Goal: Information Seeking & Learning: Learn about a topic

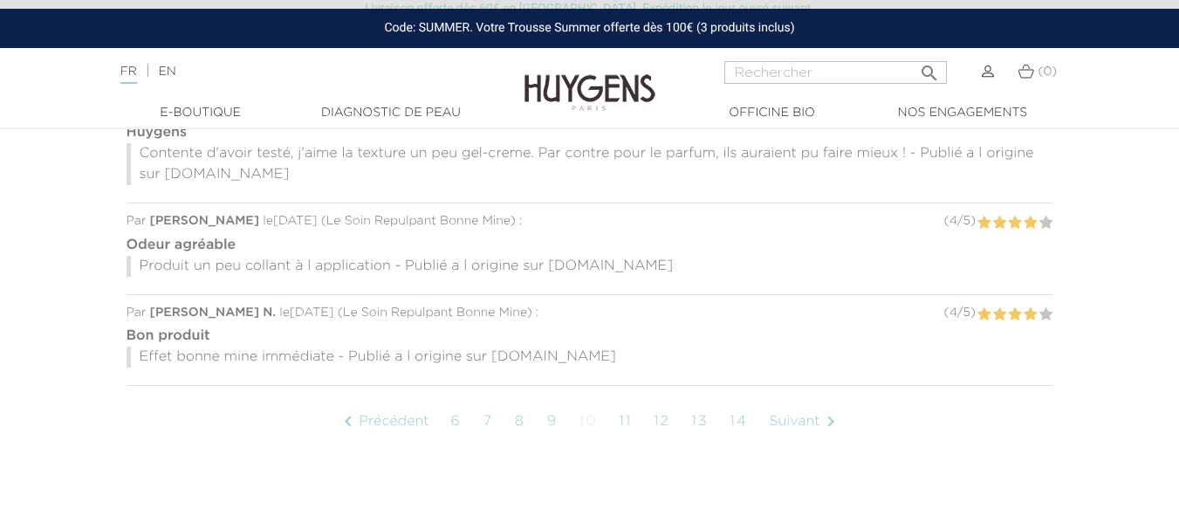
scroll to position [1389, 0]
click at [797, 400] on link "Suivant " at bounding box center [804, 422] width 89 height 44
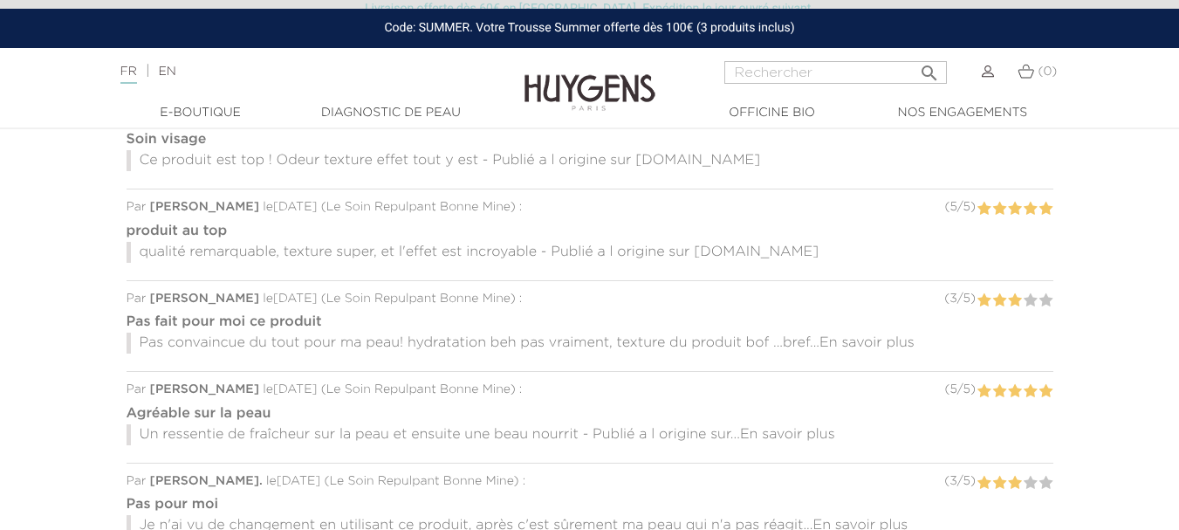
click at [898, 336] on span "En savoir plus" at bounding box center [867, 343] width 95 height 14
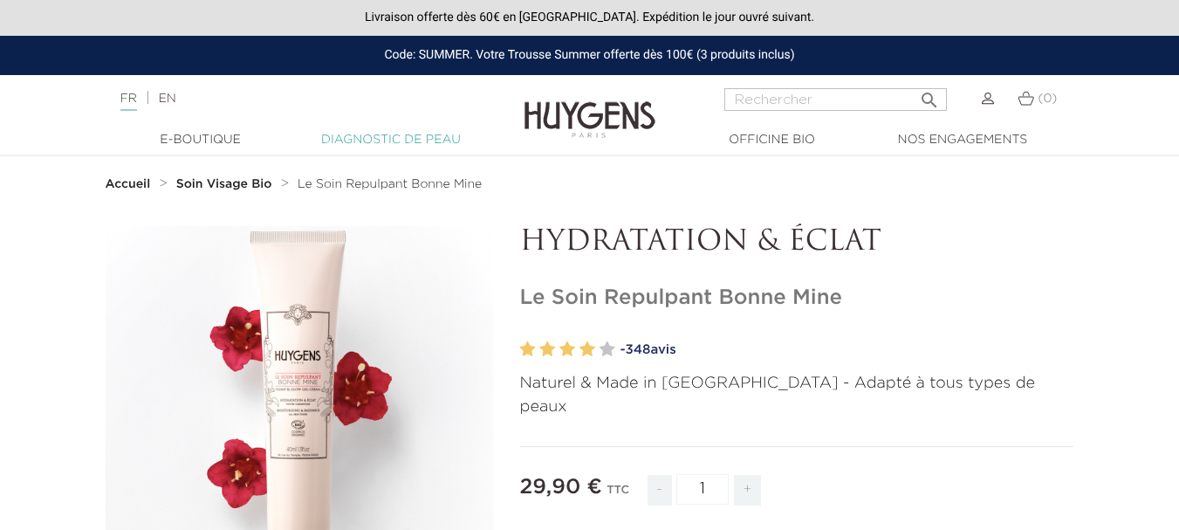
click at [409, 139] on link "Diagnostic de peau" at bounding box center [391, 140] width 175 height 18
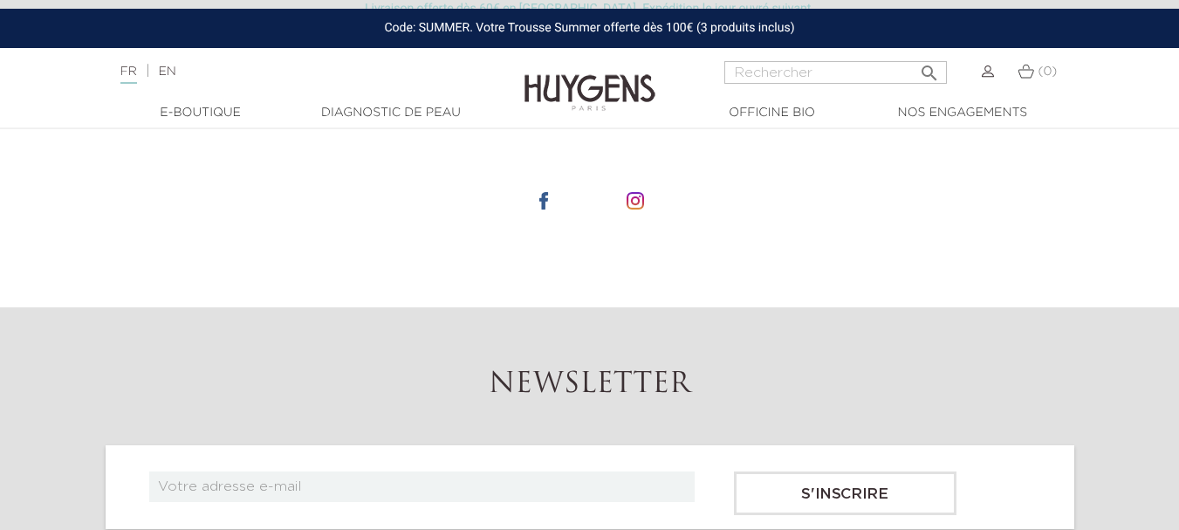
scroll to position [347, 0]
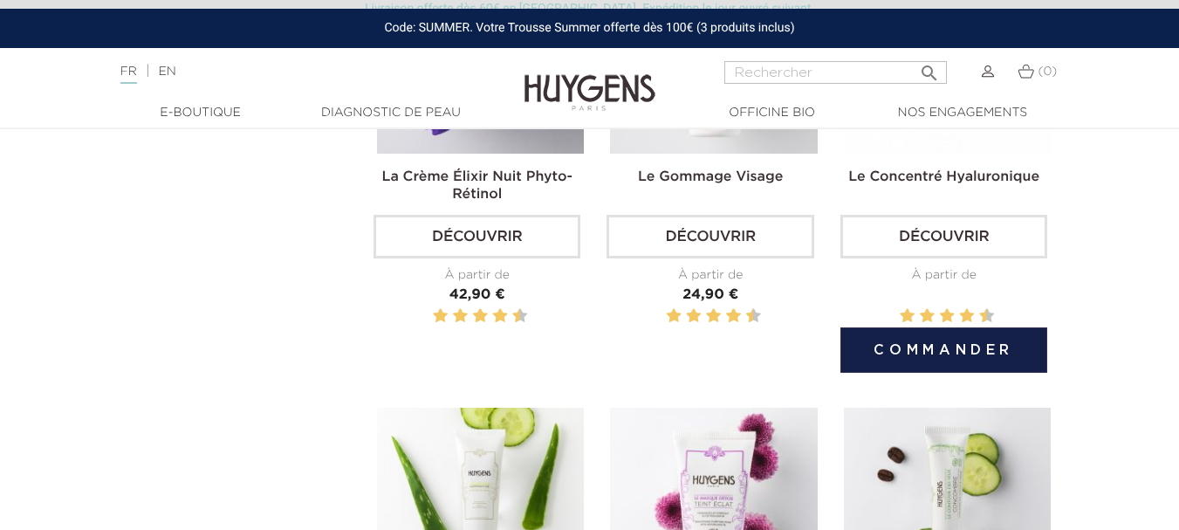
scroll to position [1484, 0]
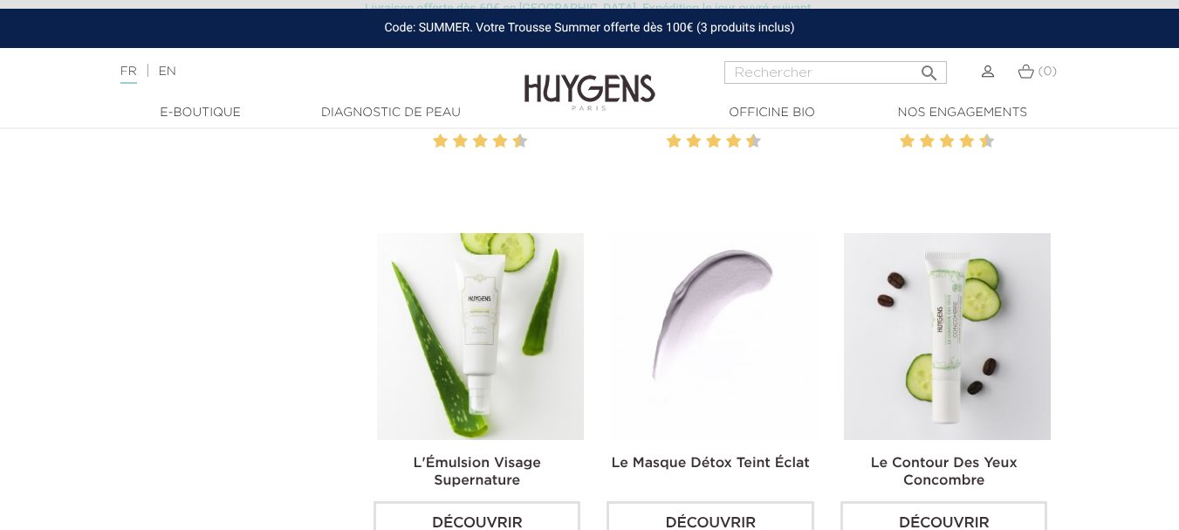
drag, startPoint x: 696, startPoint y: 325, endPoint x: 898, endPoint y: 332, distance: 202.6
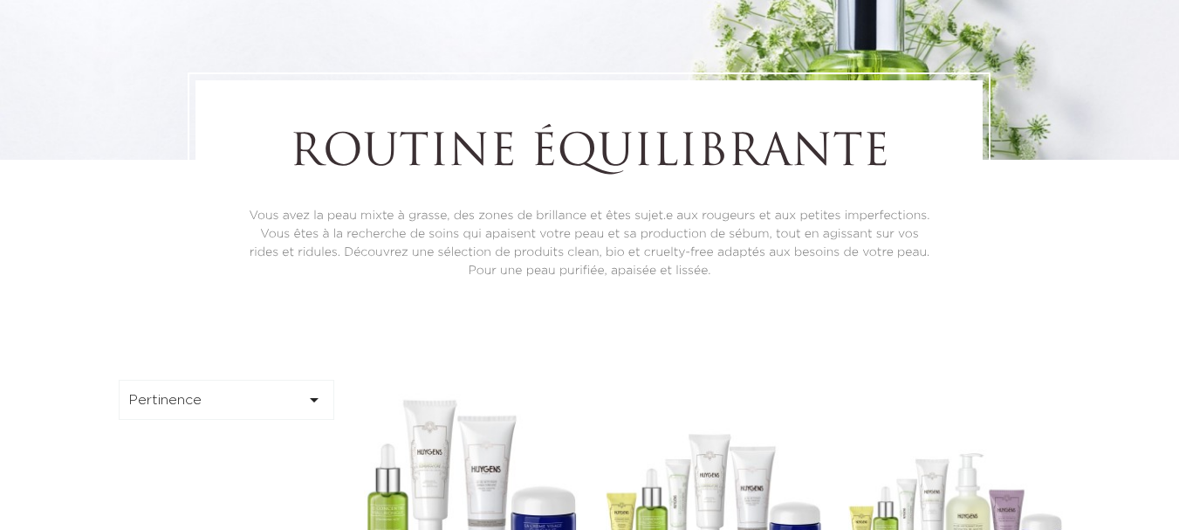
scroll to position [0, 0]
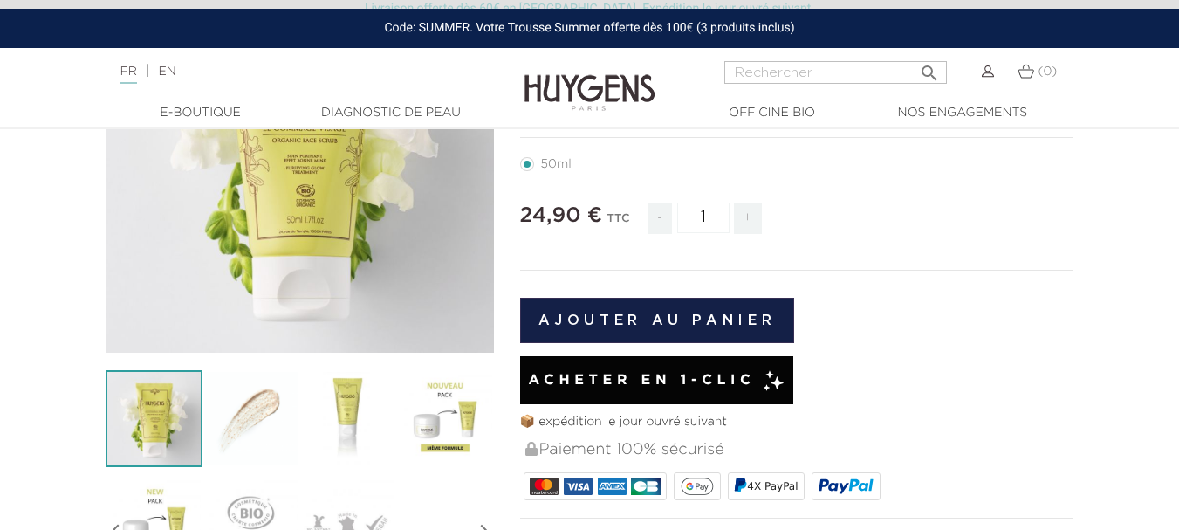
scroll to position [349, 0]
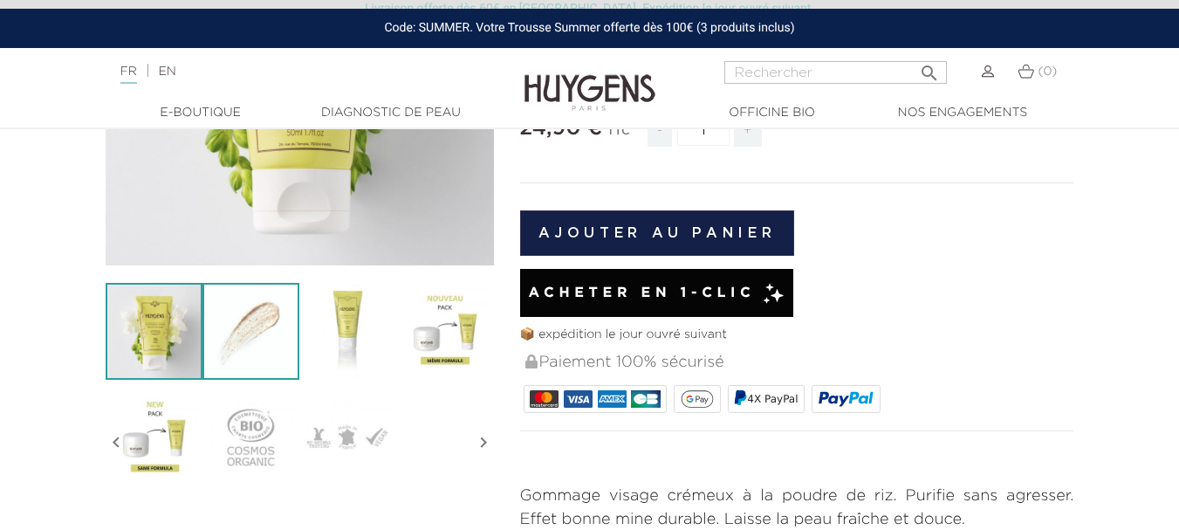
click at [253, 326] on img at bounding box center [250, 331] width 97 height 97
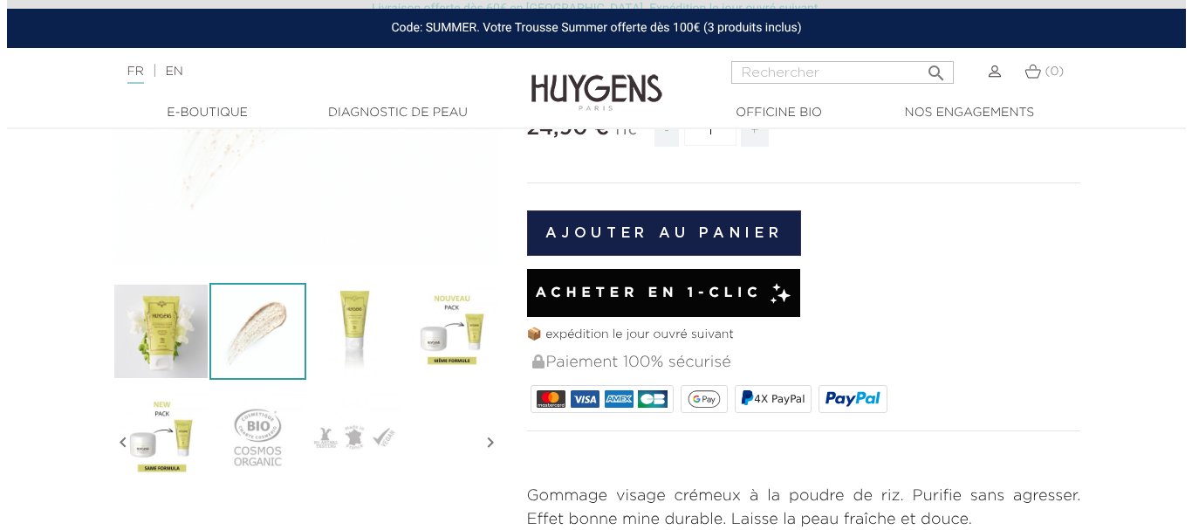
scroll to position [175, 0]
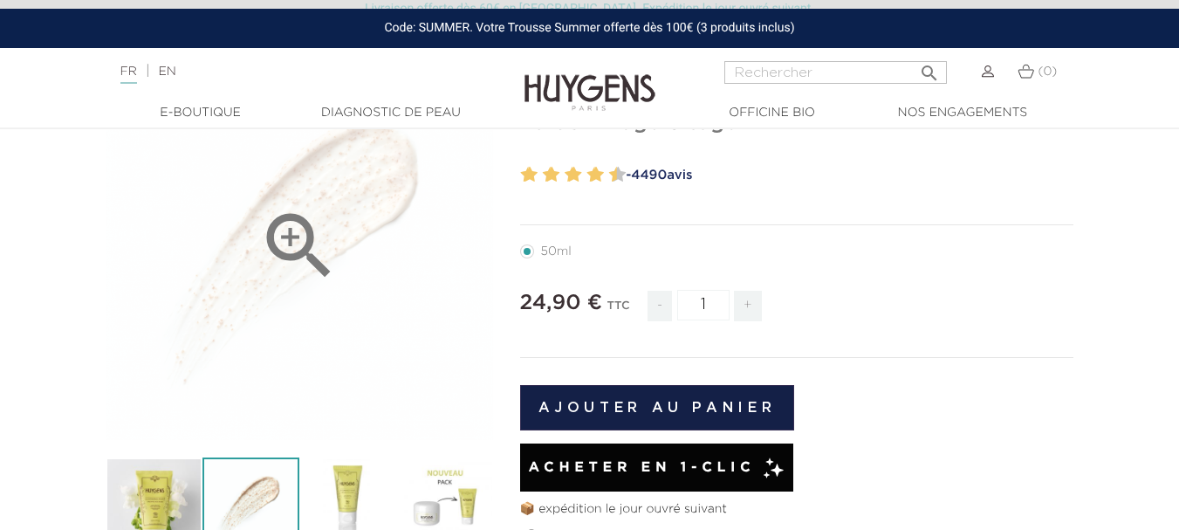
click at [305, 227] on icon "" at bounding box center [299, 245] width 87 height 87
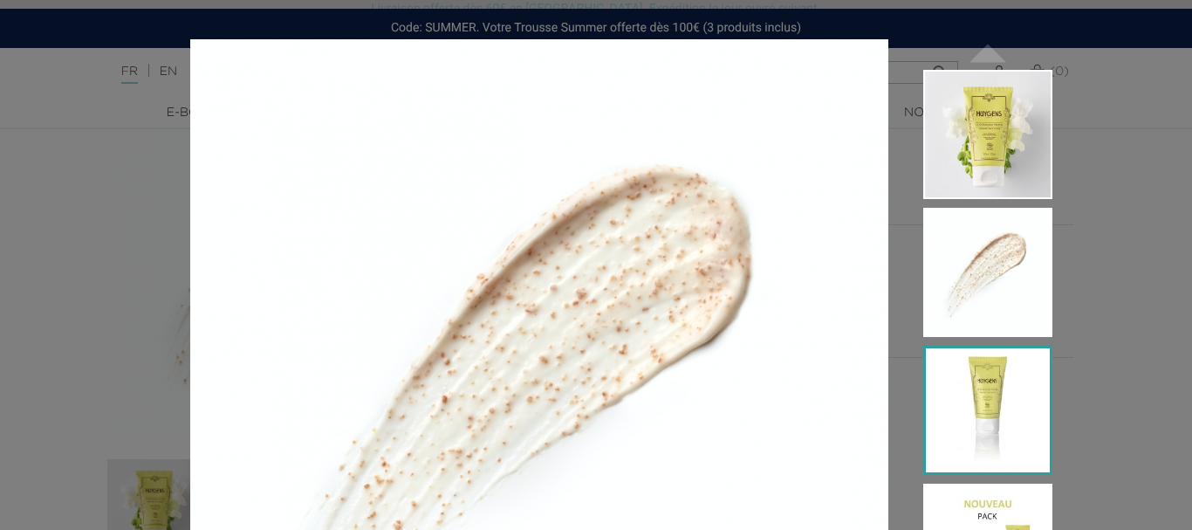
click at [968, 374] on img at bounding box center [987, 410] width 129 height 129
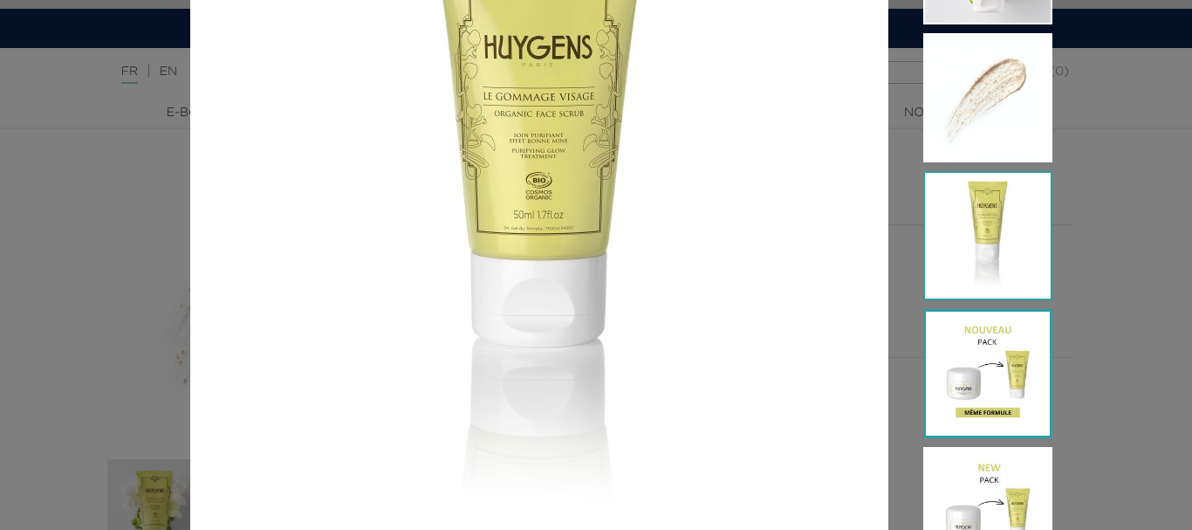
click at [943, 401] on img at bounding box center [987, 373] width 129 height 129
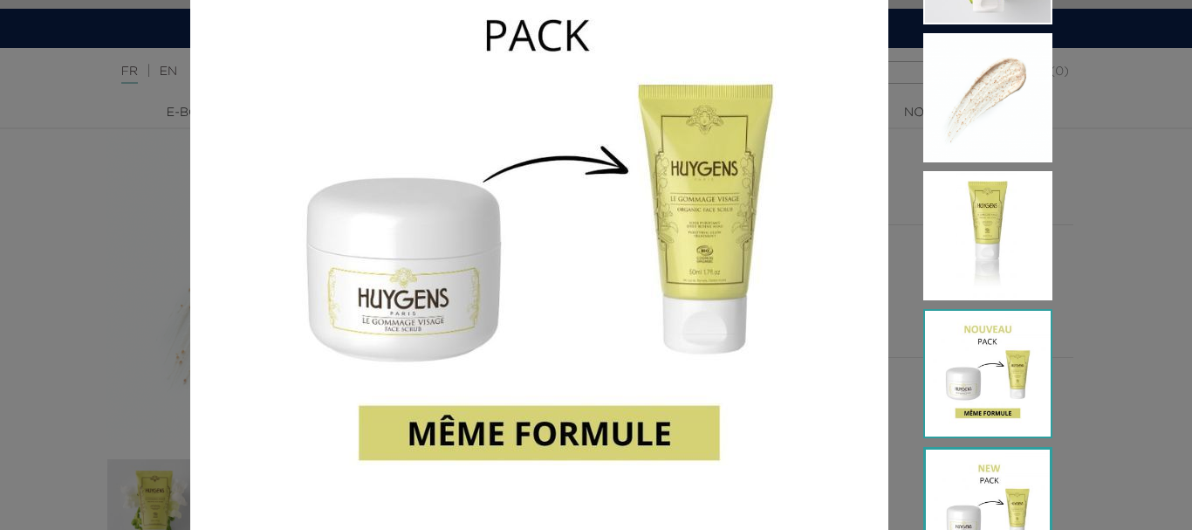
click at [971, 479] on img at bounding box center [987, 511] width 129 height 129
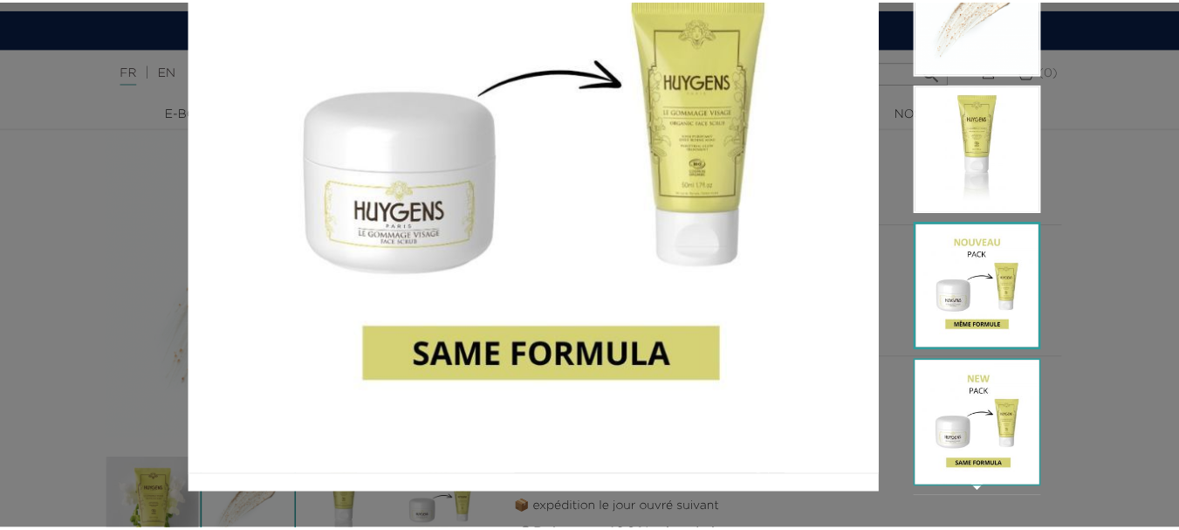
scroll to position [269, 0]
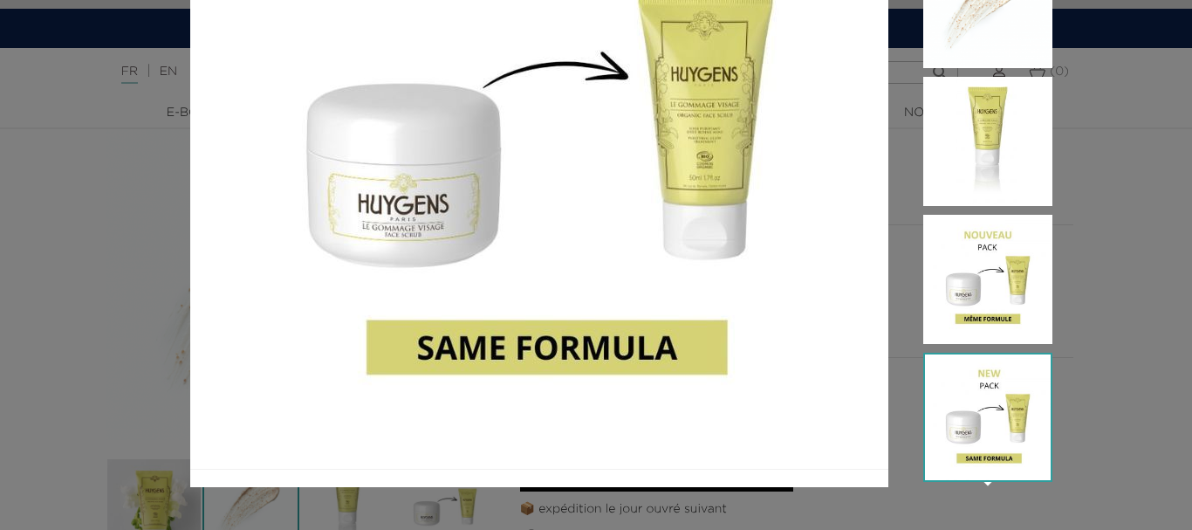
click at [1100, 431] on div " " at bounding box center [596, 265] width 1192 height 530
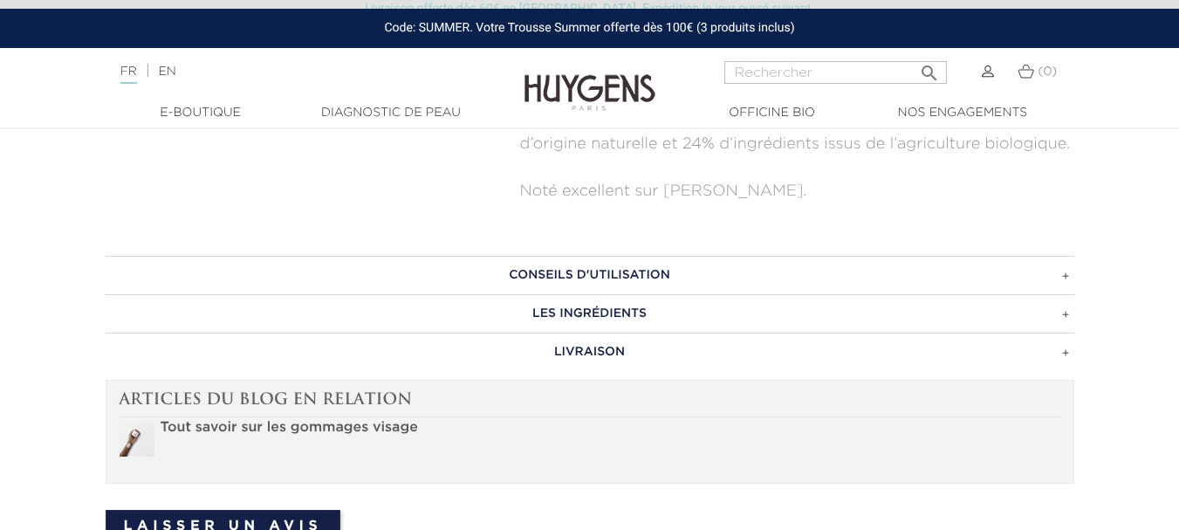
scroll to position [611, 0]
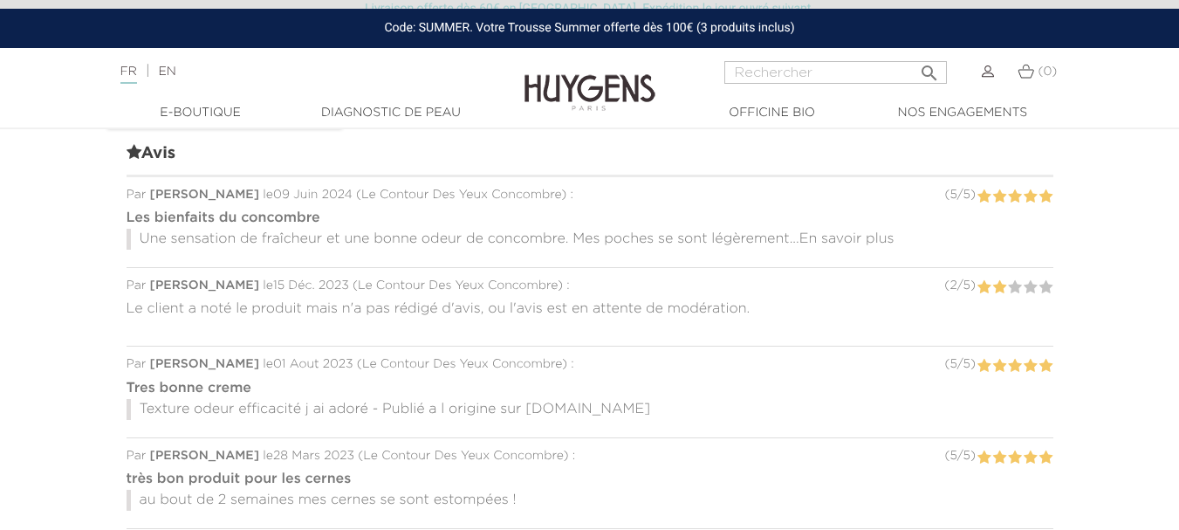
scroll to position [1746, 0]
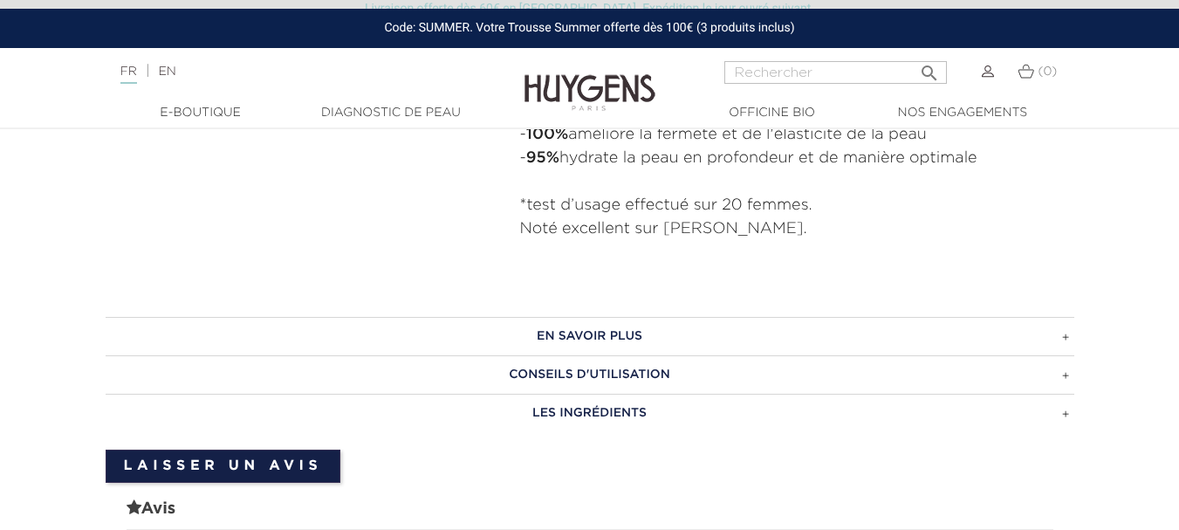
scroll to position [1484, 0]
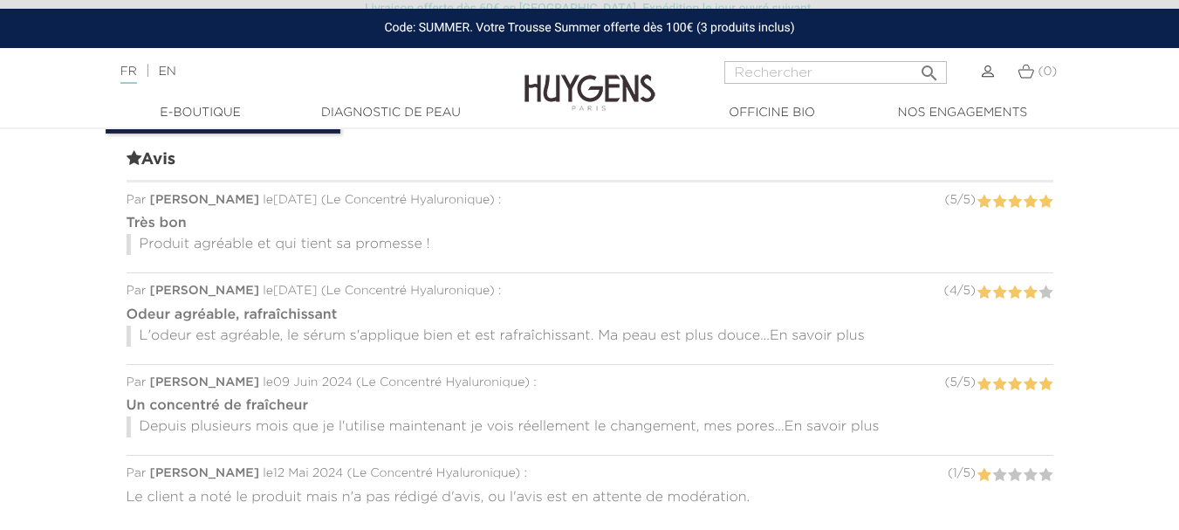
click at [811, 339] on span "En savoir plus" at bounding box center [817, 336] width 95 height 14
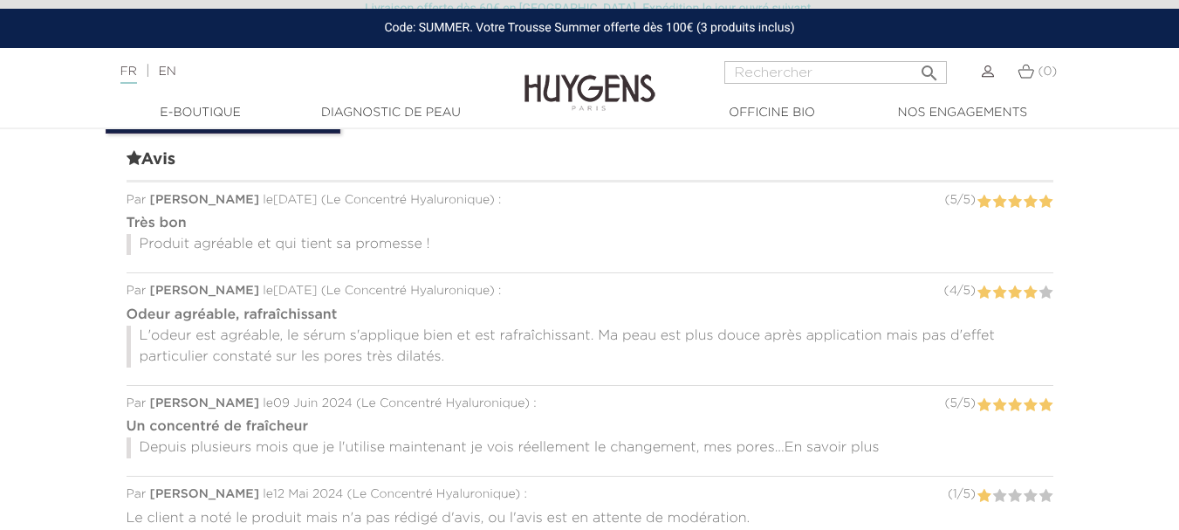
scroll to position [1571, 0]
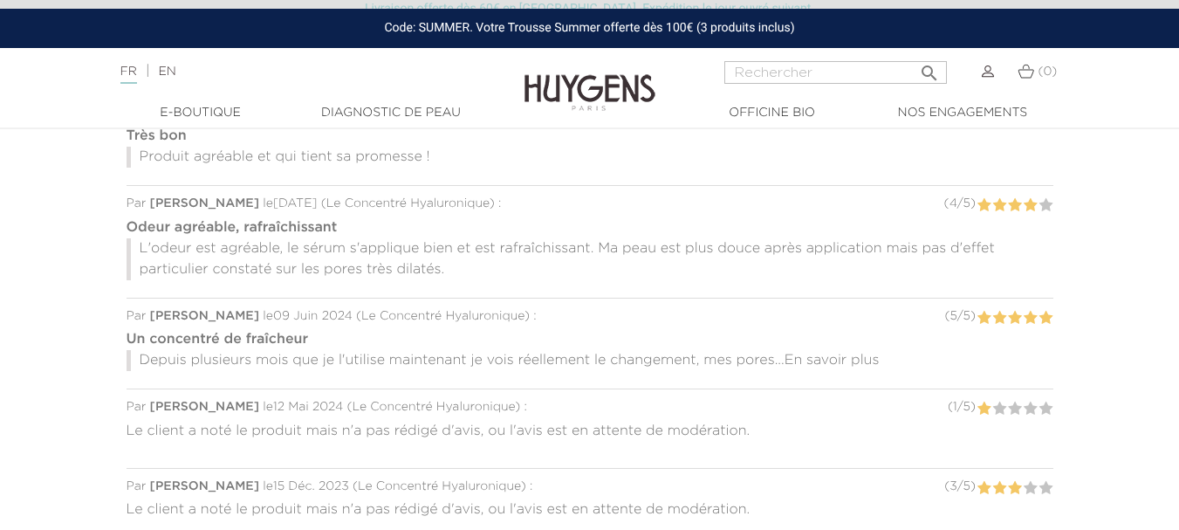
click at [810, 360] on span "En savoir plus" at bounding box center [832, 360] width 95 height 14
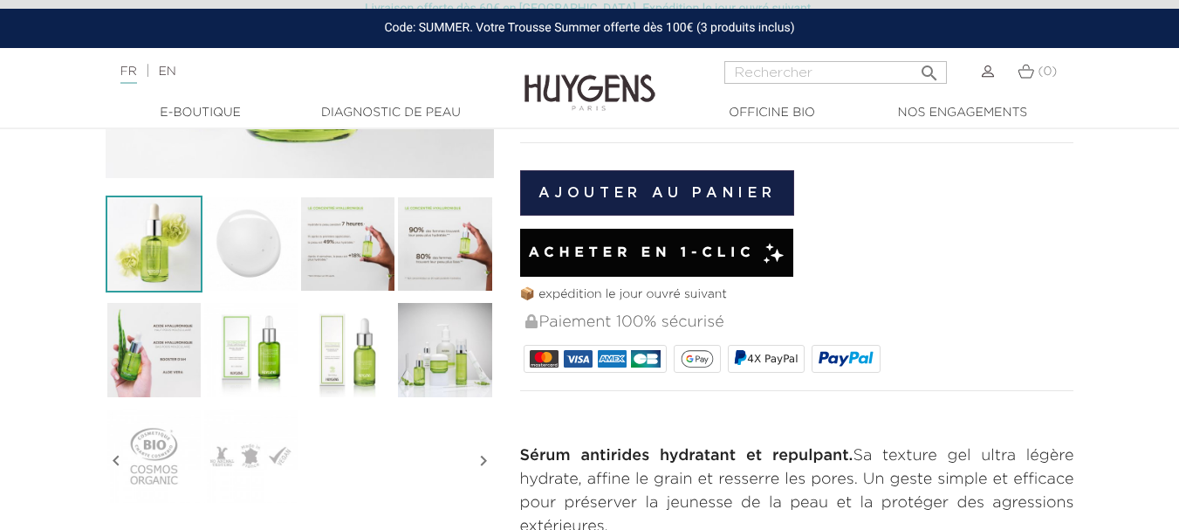
scroll to position [349, 0]
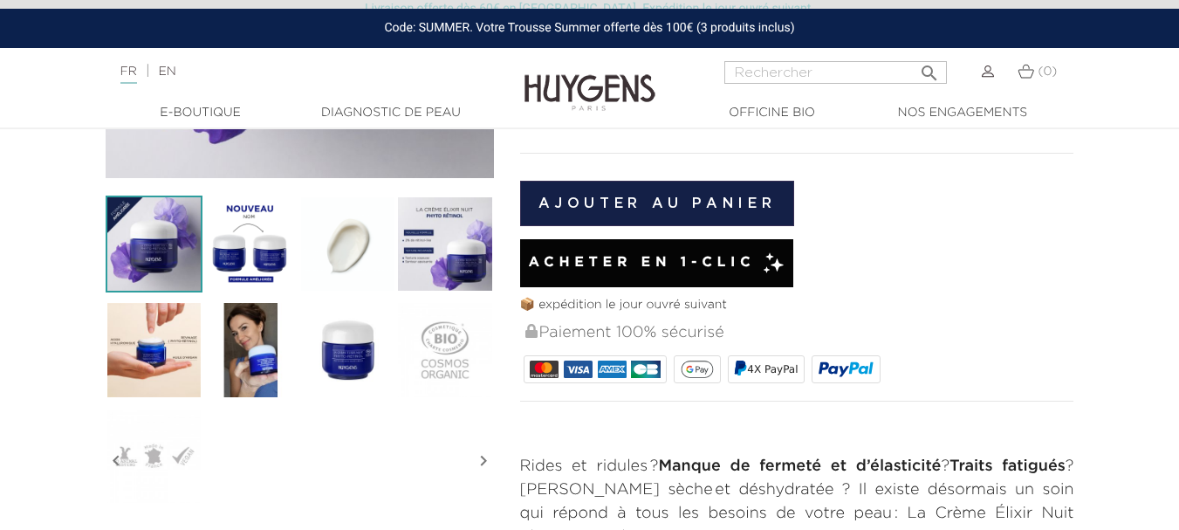
scroll to position [175, 0]
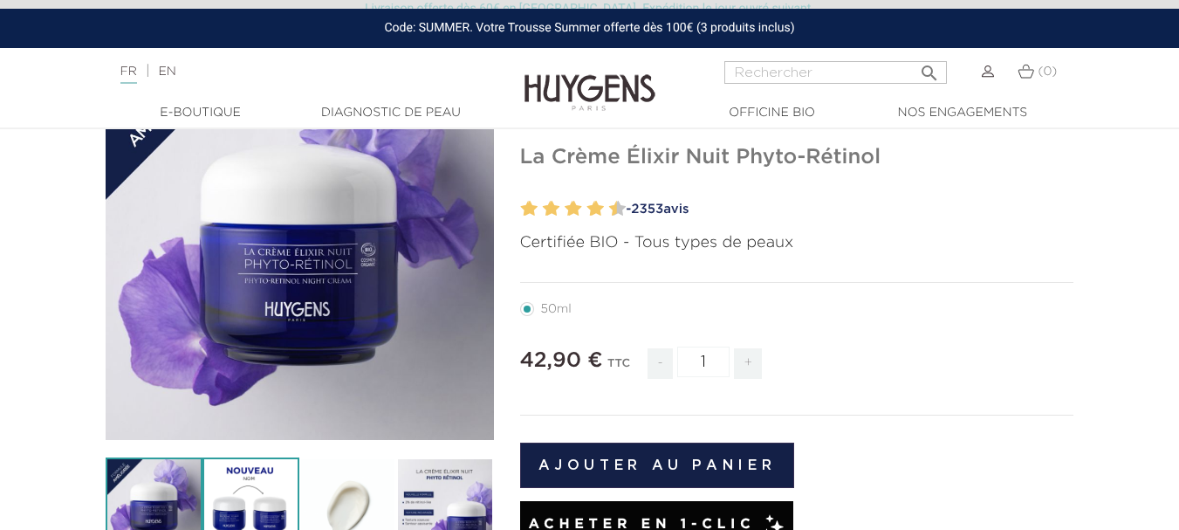
click at [259, 478] on img at bounding box center [250, 505] width 97 height 97
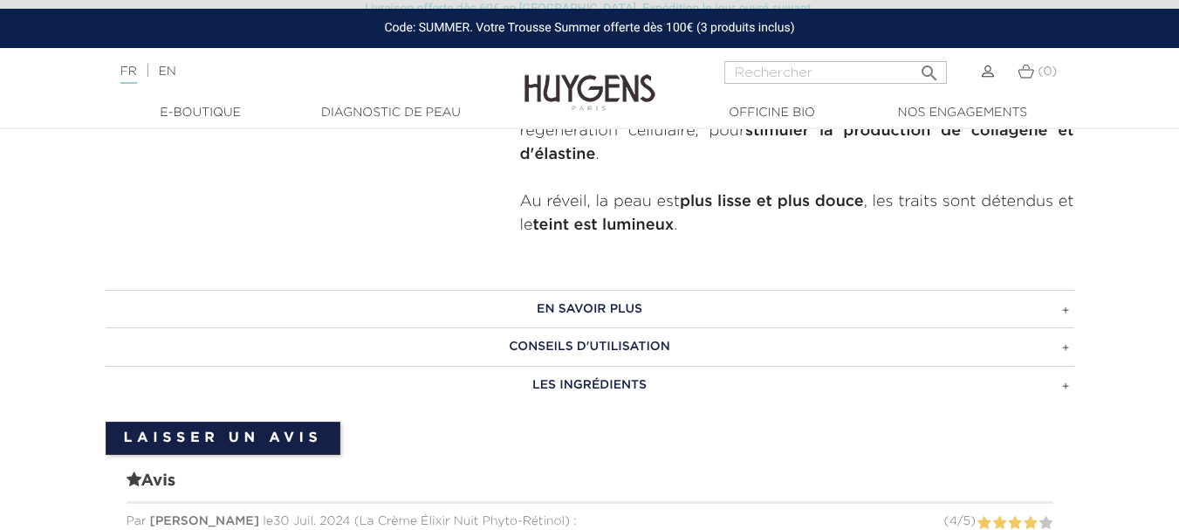
scroll to position [873, 0]
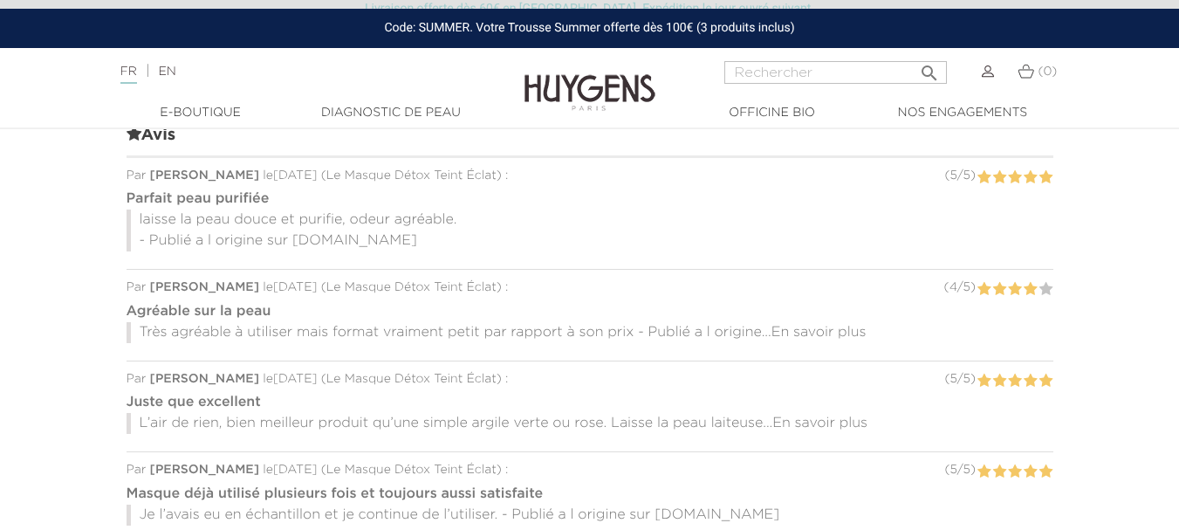
scroll to position [1658, 0]
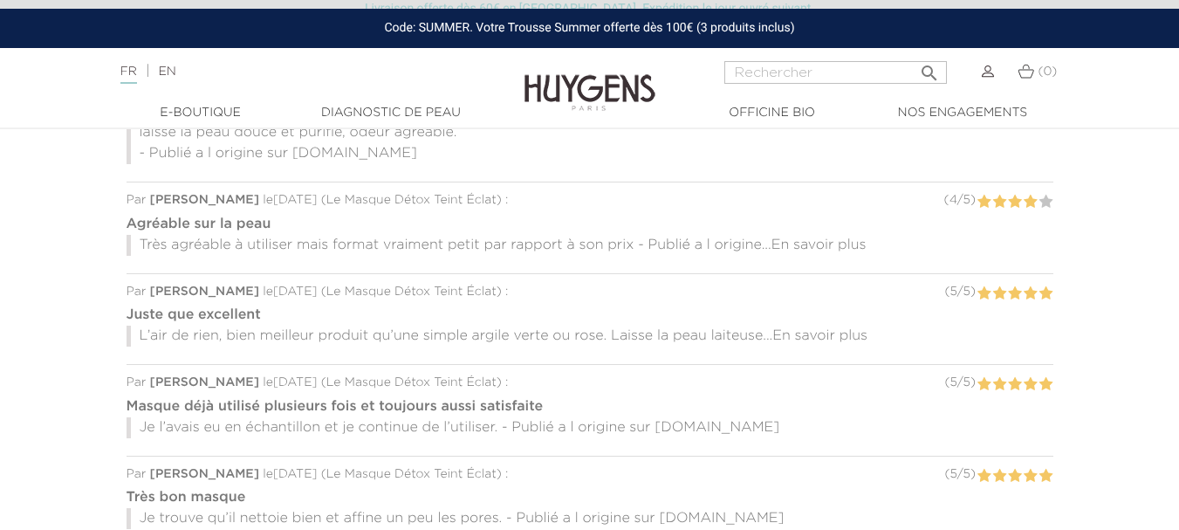
drag, startPoint x: 862, startPoint y: 336, endPoint x: 892, endPoint y: 317, distance: 35.3
click at [862, 335] on span "En savoir plus" at bounding box center [819, 336] width 95 height 14
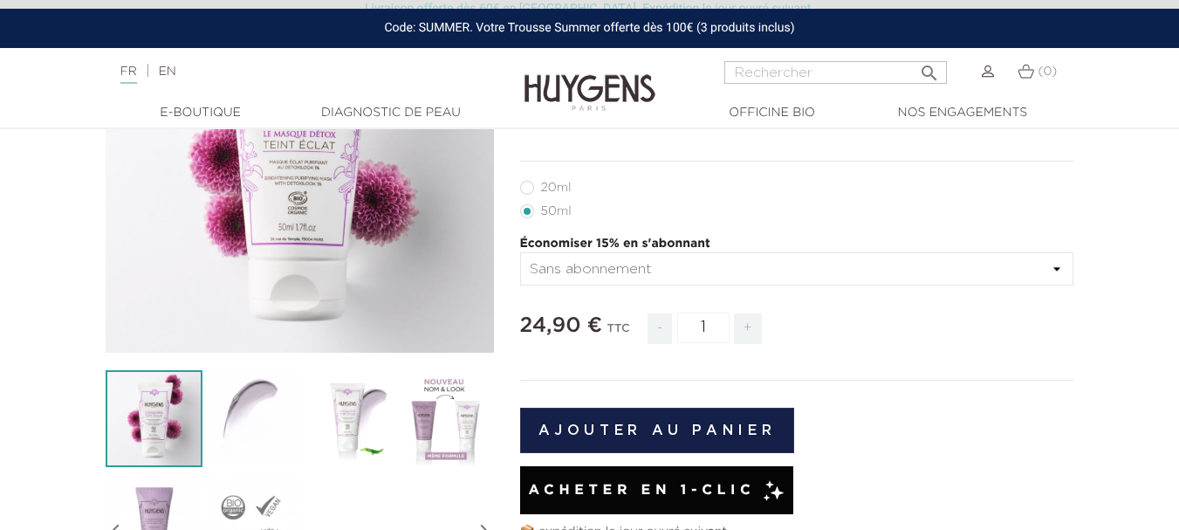
scroll to position [0, 0]
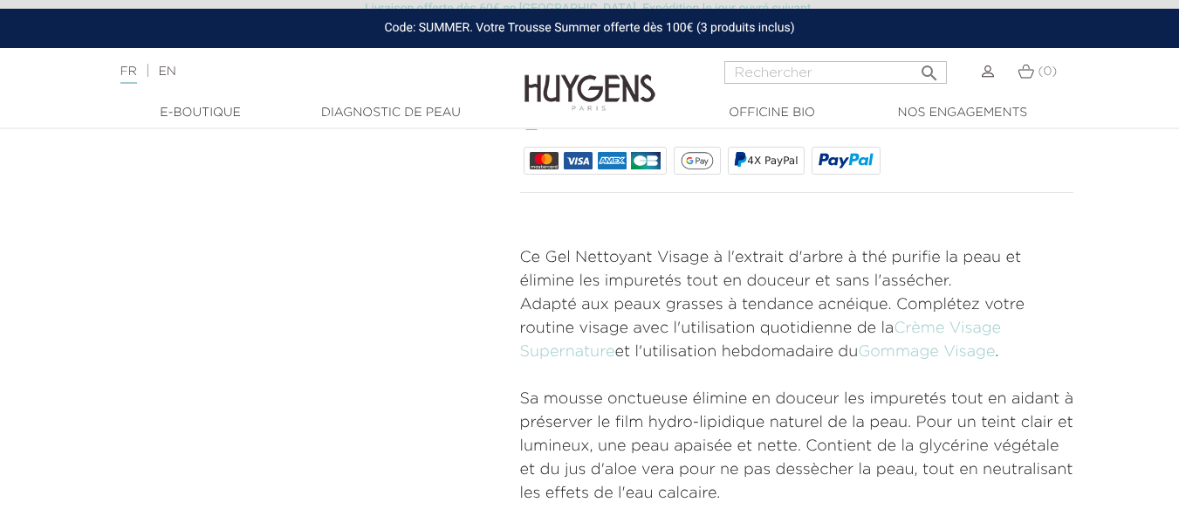
scroll to position [698, 0]
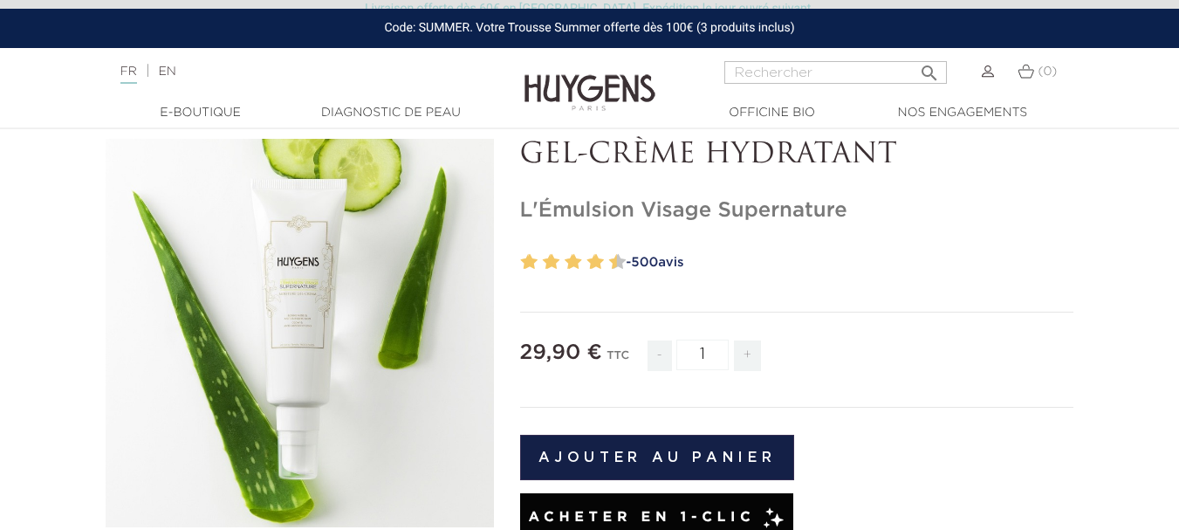
scroll to position [262, 0]
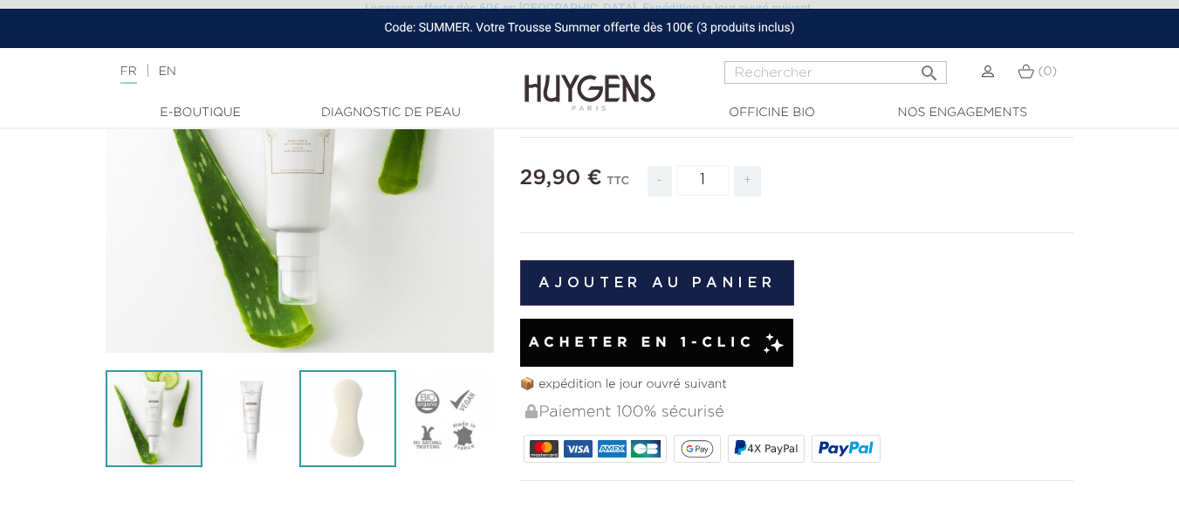
click at [349, 409] on img at bounding box center [347, 418] width 97 height 97
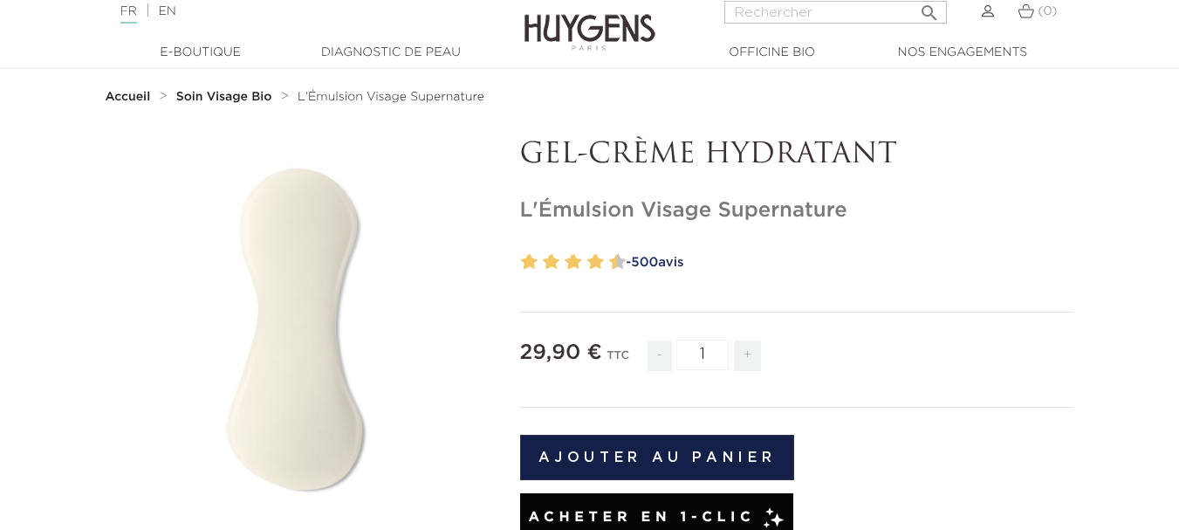
scroll to position [0, 0]
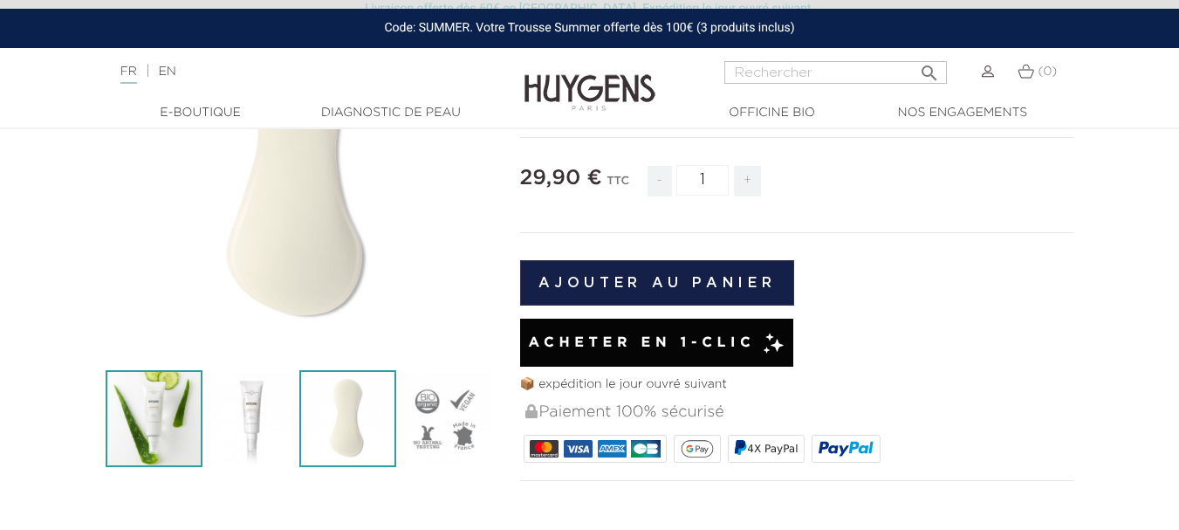
drag, startPoint x: 148, startPoint y: 433, endPoint x: 191, endPoint y: 409, distance: 48.8
click at [147, 432] on img at bounding box center [154, 418] width 97 height 97
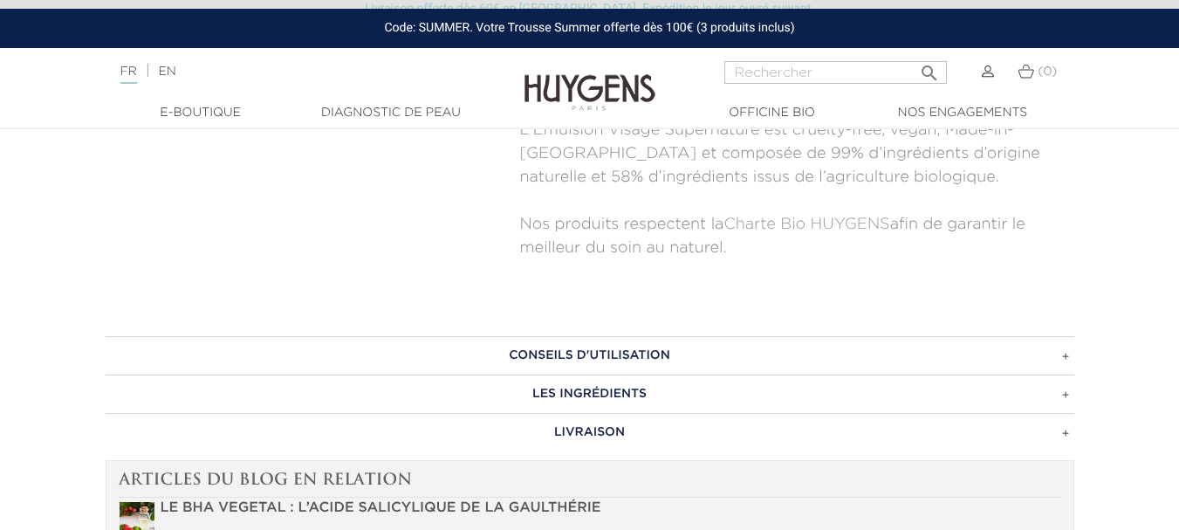
scroll to position [1047, 0]
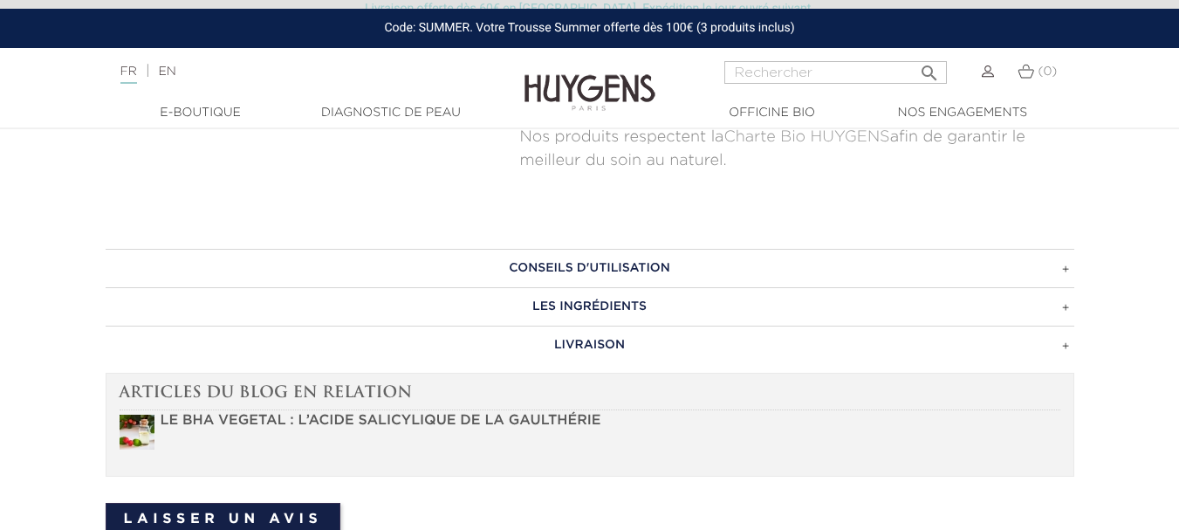
click at [737, 269] on h3 "CONSEILS D'UTILISATION" at bounding box center [590, 268] width 969 height 38
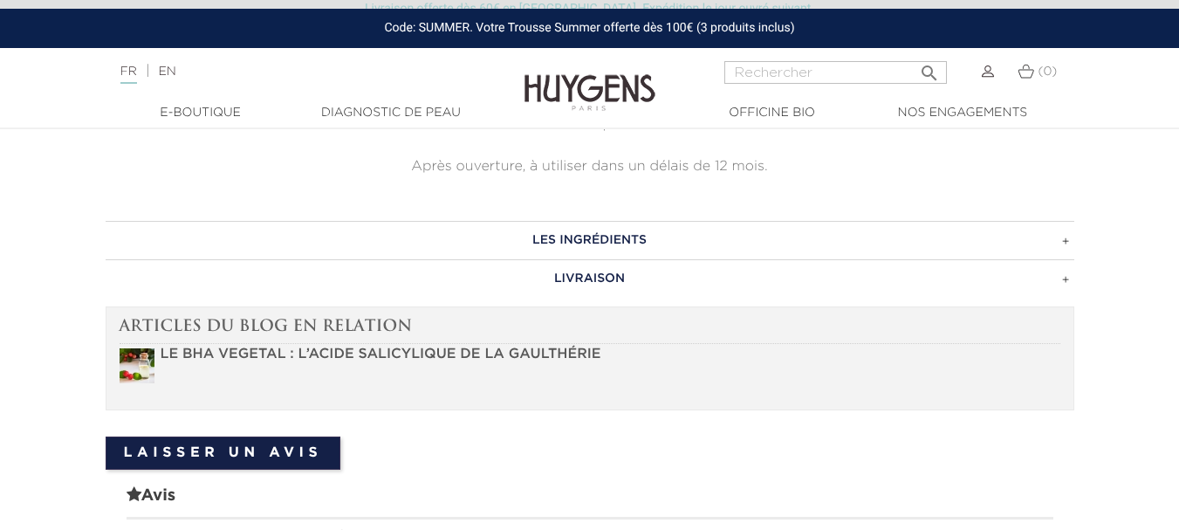
scroll to position [873, 0]
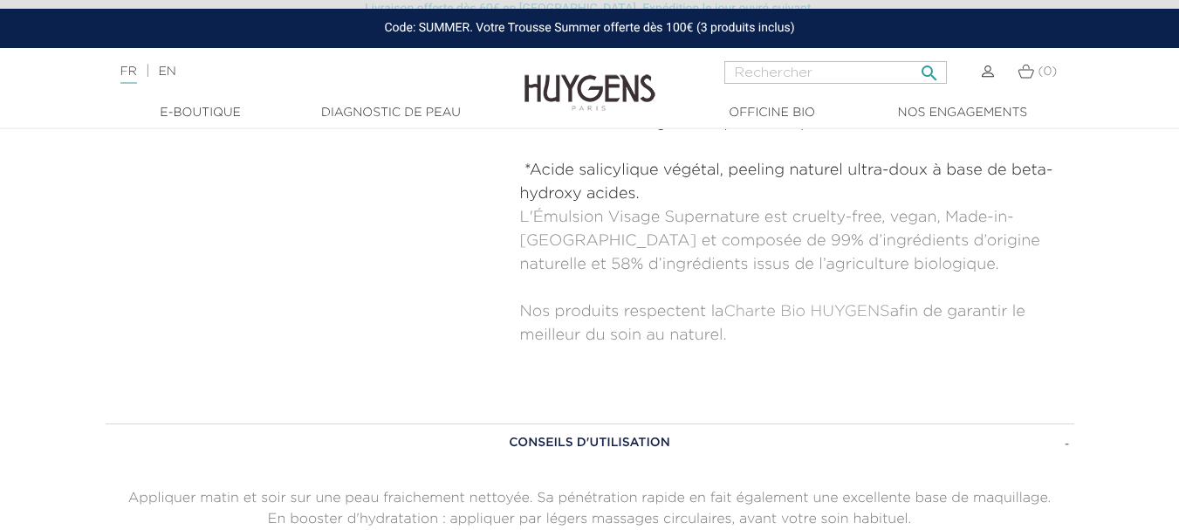
click at [793, 74] on input "Rechercher" at bounding box center [835, 72] width 223 height 23
type input "rosacée"
click at [914, 56] on button " Rechercher" at bounding box center [929, 68] width 31 height 24
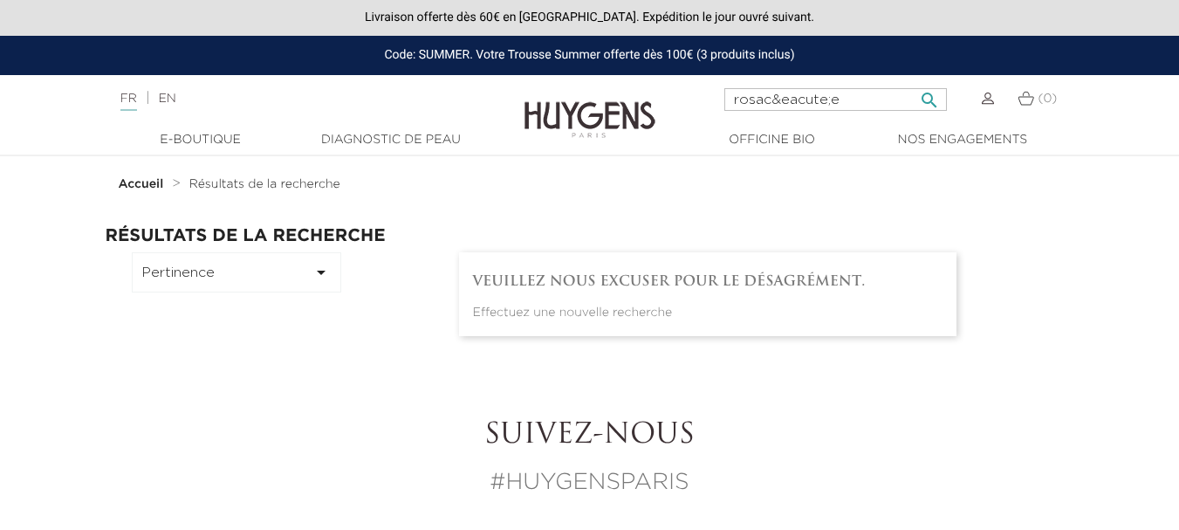
drag, startPoint x: 772, startPoint y: 96, endPoint x: 862, endPoint y: 103, distance: 90.2
click at [862, 103] on input "rosac&eacute;e" at bounding box center [835, 99] width 223 height 23
type input "rosacee"
click at [914, 83] on button " Rechercher" at bounding box center [929, 95] width 31 height 24
drag, startPoint x: 747, startPoint y: 104, endPoint x: 804, endPoint y: 106, distance: 56.8
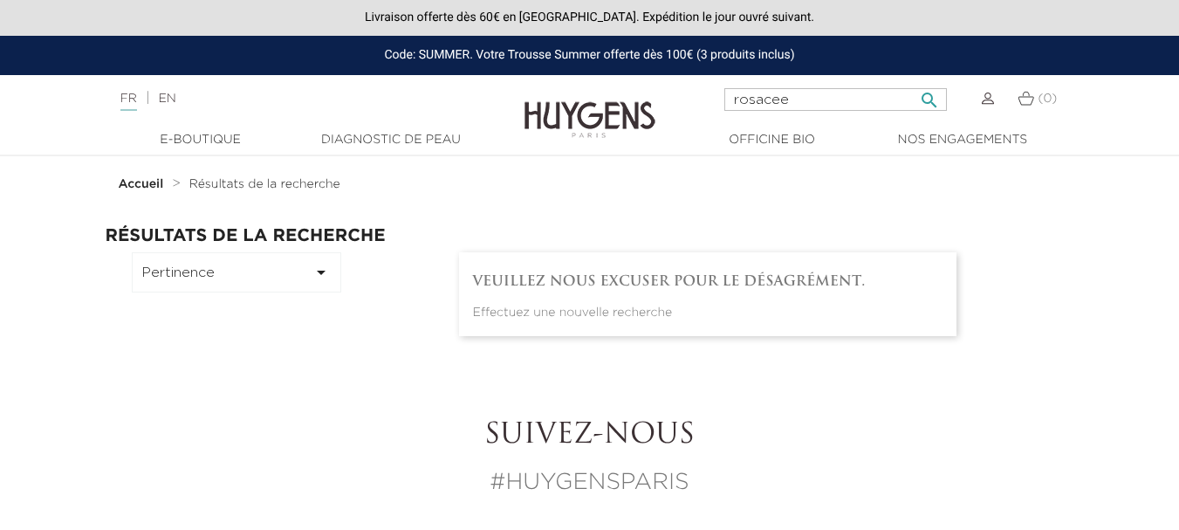
click at [803, 106] on input "rosacee" at bounding box center [835, 99] width 223 height 23
type input "rougeur"
click at [914, 83] on button " Rechercher" at bounding box center [929, 95] width 31 height 24
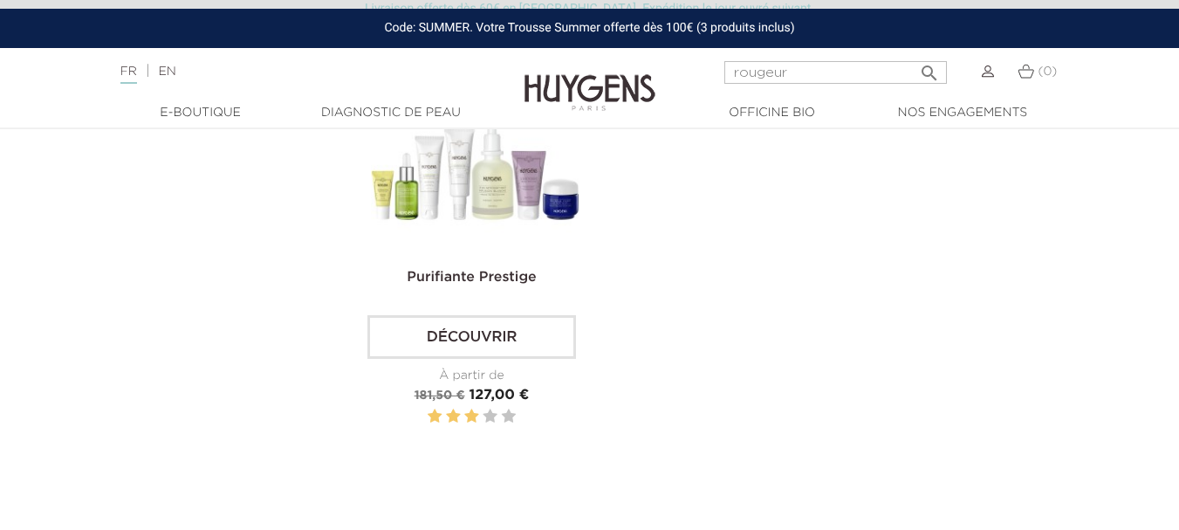
scroll to position [611, 0]
